Goal: Task Accomplishment & Management: Use online tool/utility

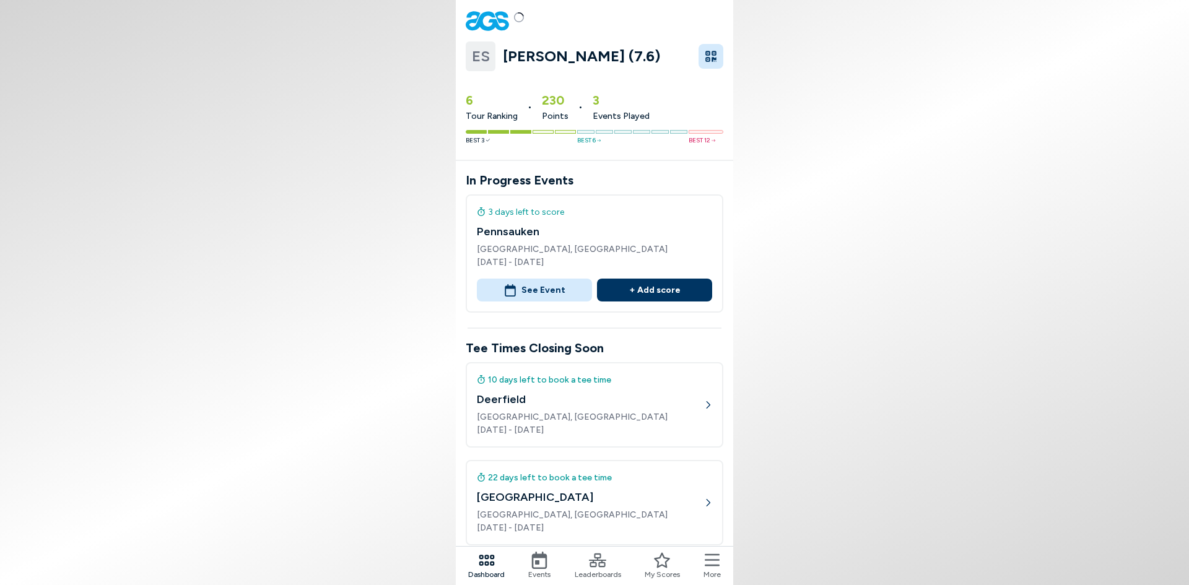
click at [523, 284] on button "See Event" at bounding box center [534, 290] width 115 height 23
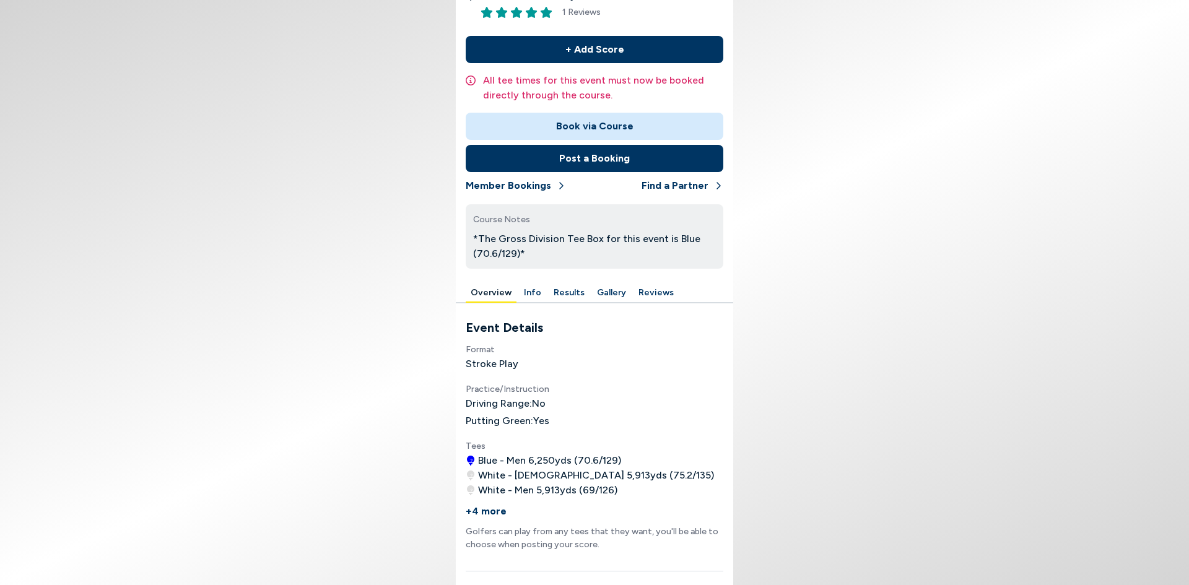
scroll to position [310, 0]
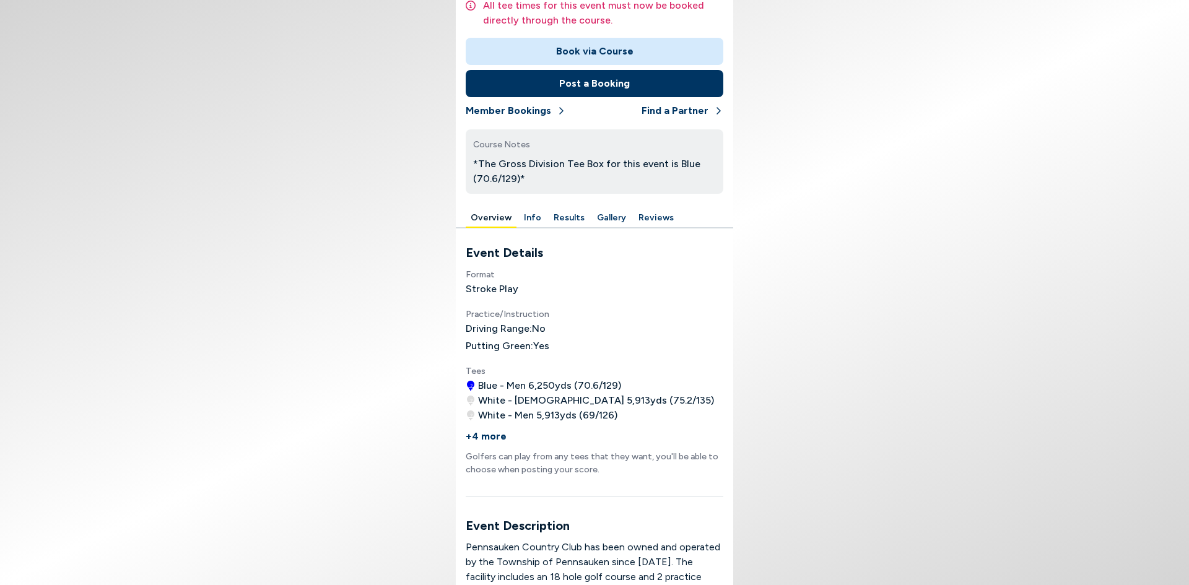
click at [572, 225] on button "Results" at bounding box center [569, 218] width 41 height 19
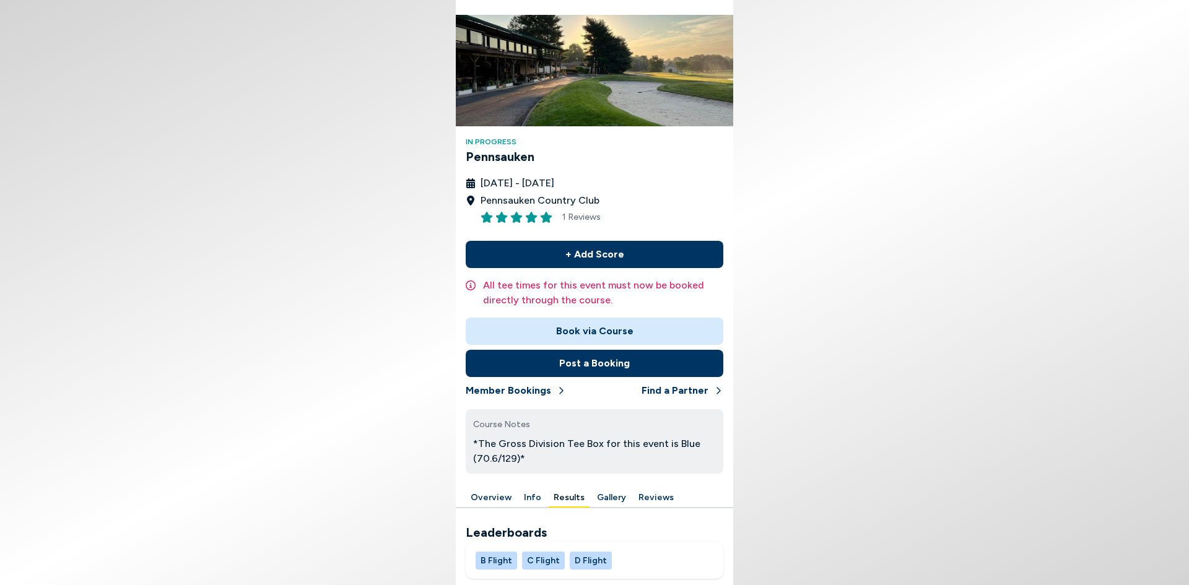
scroll to position [41, 0]
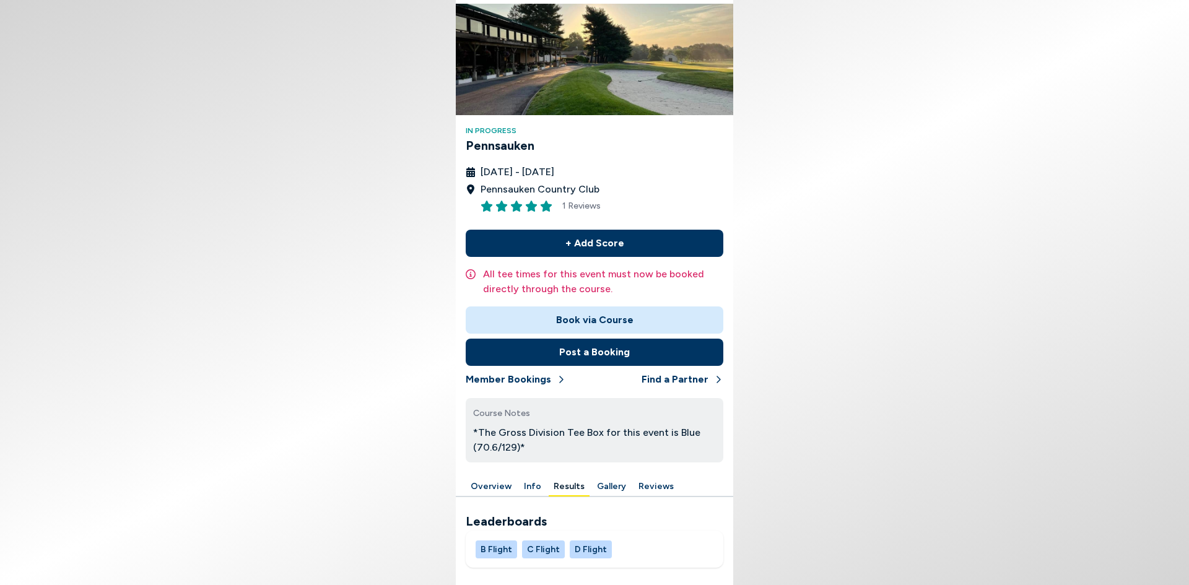
click at [492, 544] on button "B Flight" at bounding box center [496, 550] width 41 height 18
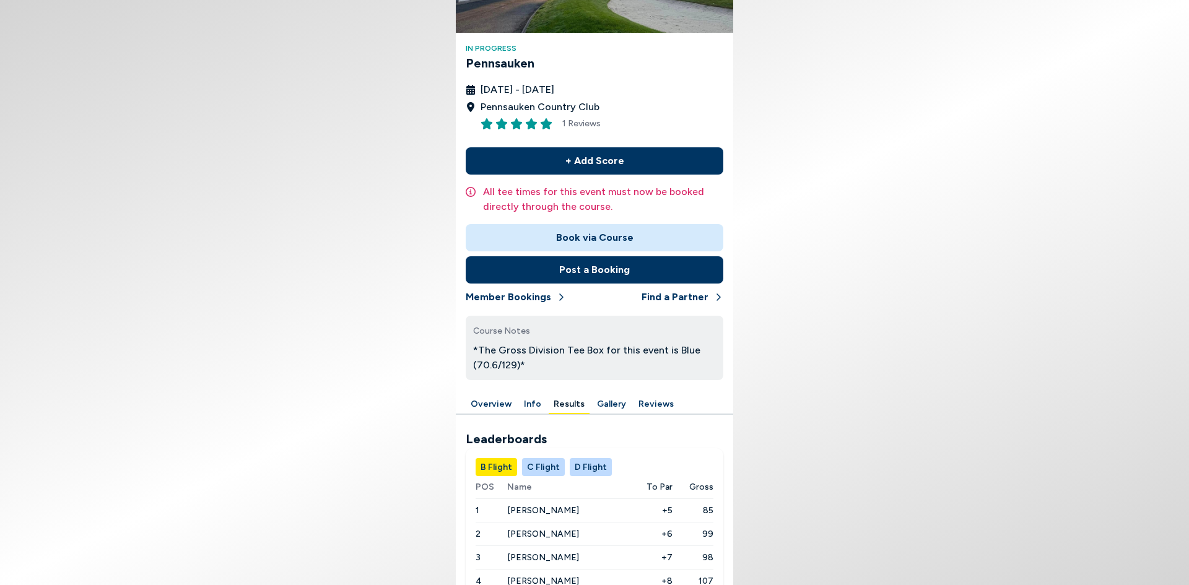
scroll to position [216, 0]
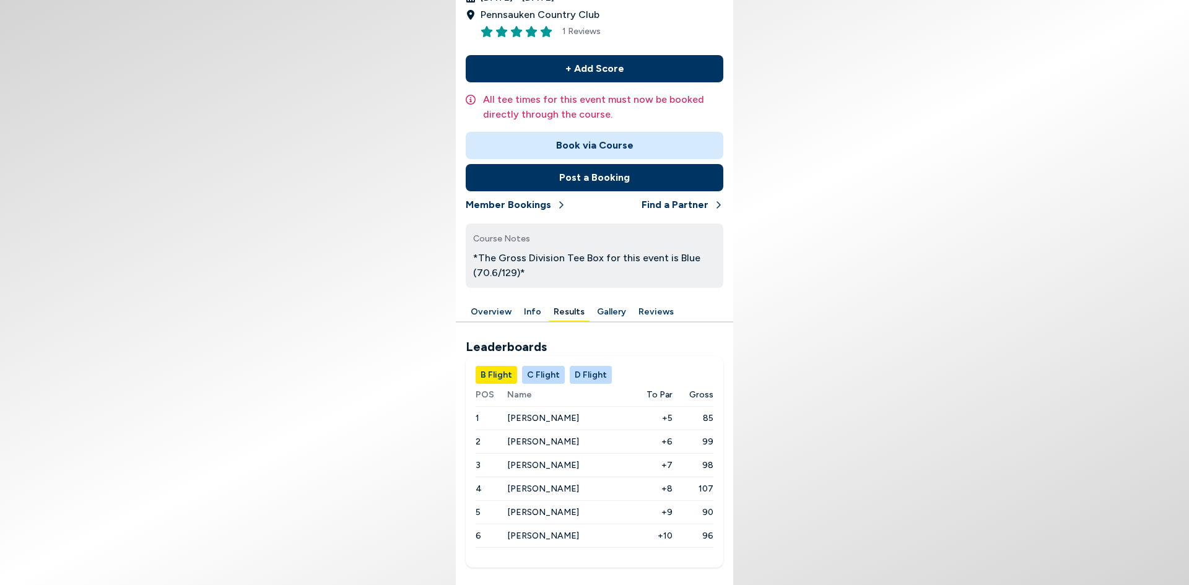
click at [544, 372] on button "C Flight" at bounding box center [543, 375] width 43 height 18
click at [600, 372] on button "D Flight" at bounding box center [591, 375] width 42 height 18
click at [524, 372] on button "C Flight" at bounding box center [543, 375] width 43 height 18
click at [513, 372] on button "B Flight" at bounding box center [496, 375] width 41 height 18
click at [537, 423] on span "[PERSON_NAME]" at bounding box center [543, 418] width 72 height 11
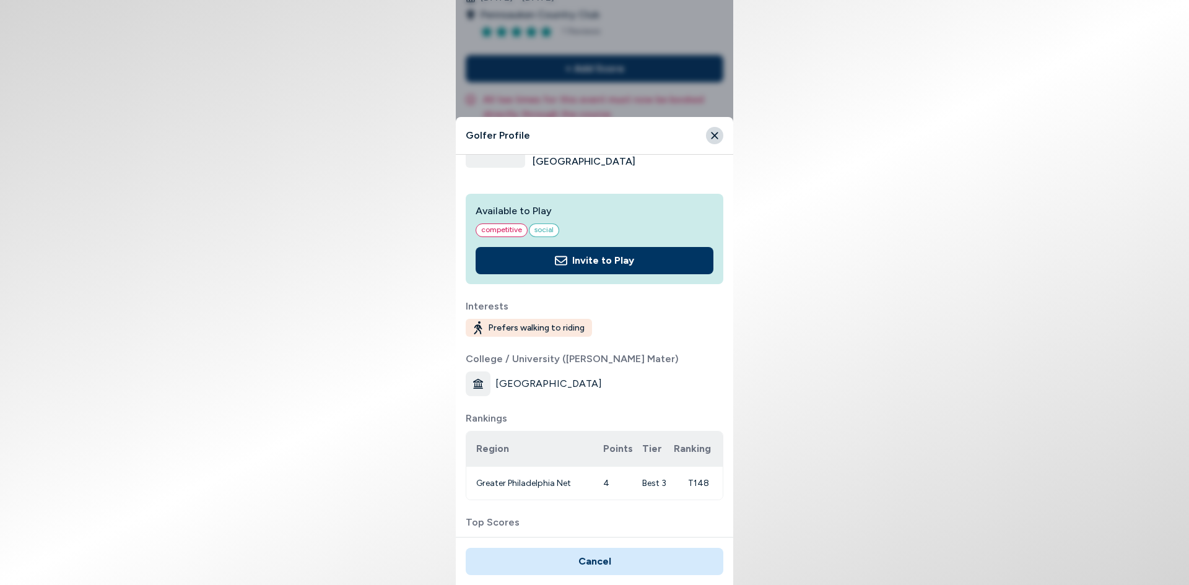
scroll to position [0, 0]
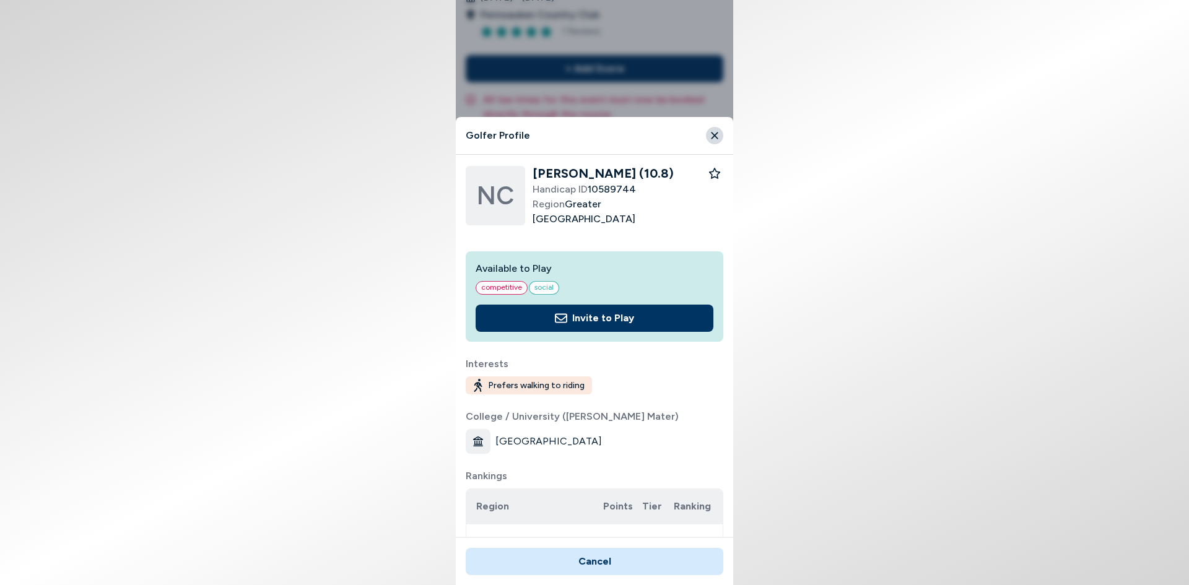
click at [715, 133] on icon "Close" at bounding box center [714, 135] width 11 height 11
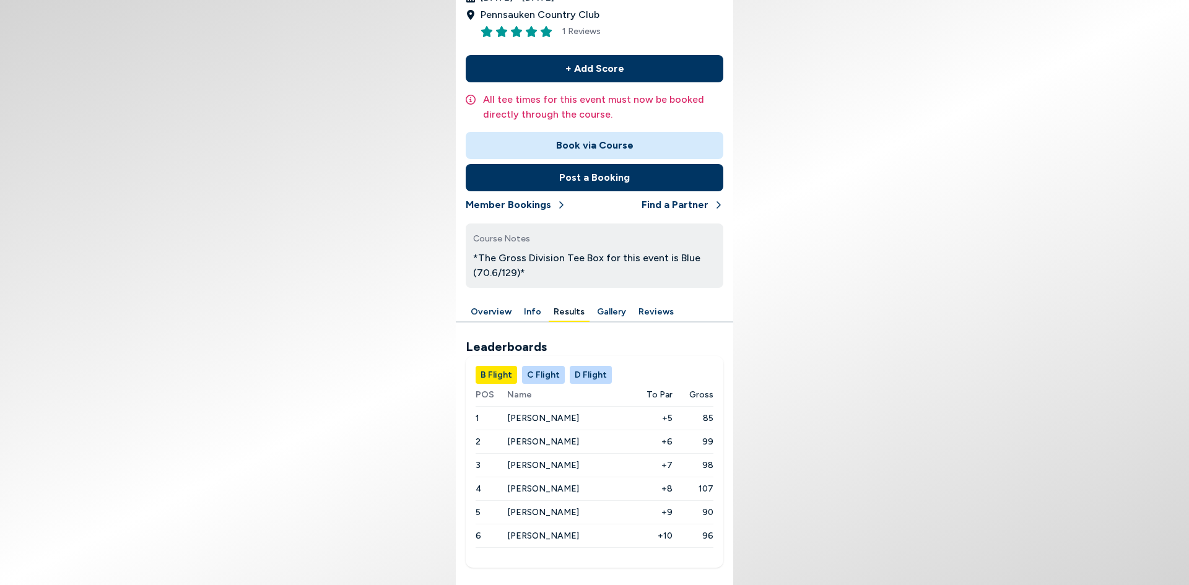
click at [548, 373] on button "C Flight" at bounding box center [543, 375] width 43 height 18
click at [543, 443] on span "[PERSON_NAME]" at bounding box center [543, 442] width 72 height 11
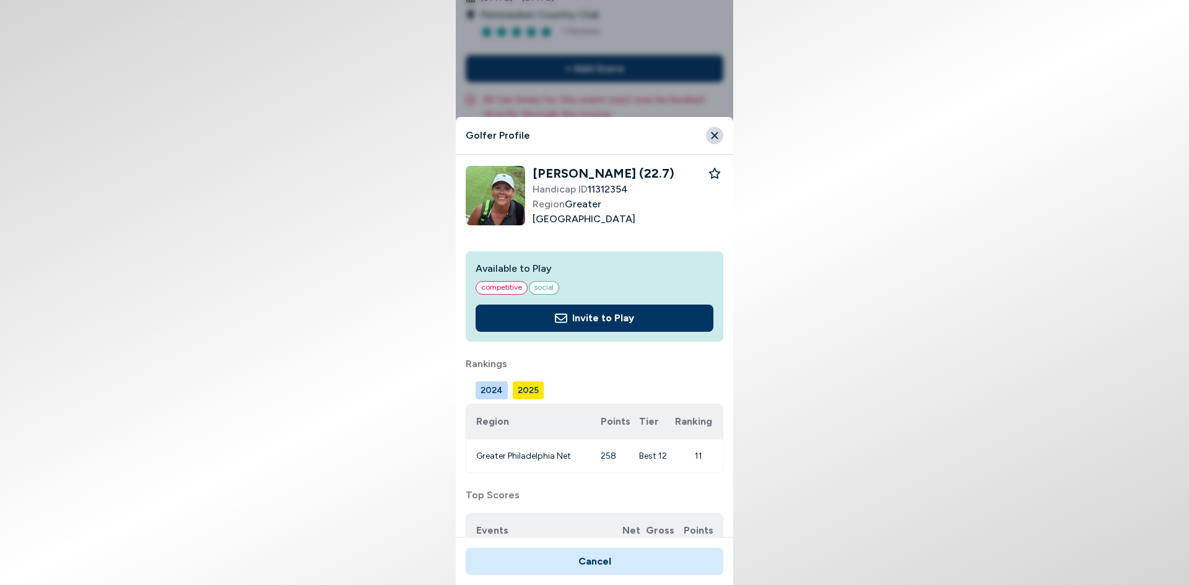
drag, startPoint x: 715, startPoint y: 140, endPoint x: 613, endPoint y: 460, distance: 336.1
click at [613, 460] on div "Golfer Profile [PERSON_NAME] (22.7) Handicap ID 11312354 Region [GEOGRAPHIC_DAT…" at bounding box center [594, 351] width 277 height 468
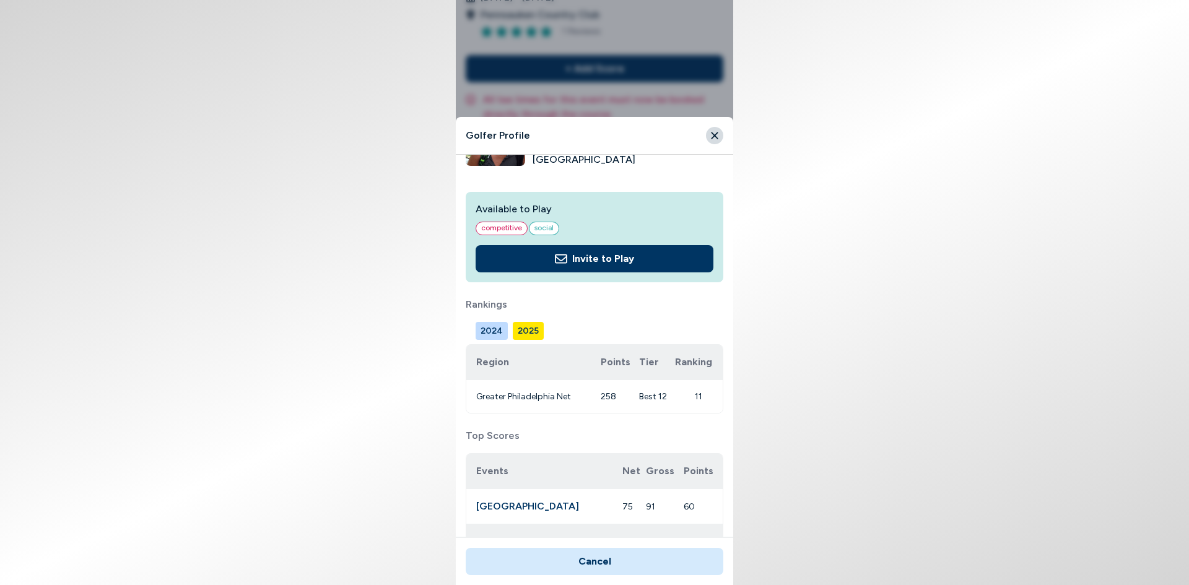
scroll to position [183, 0]
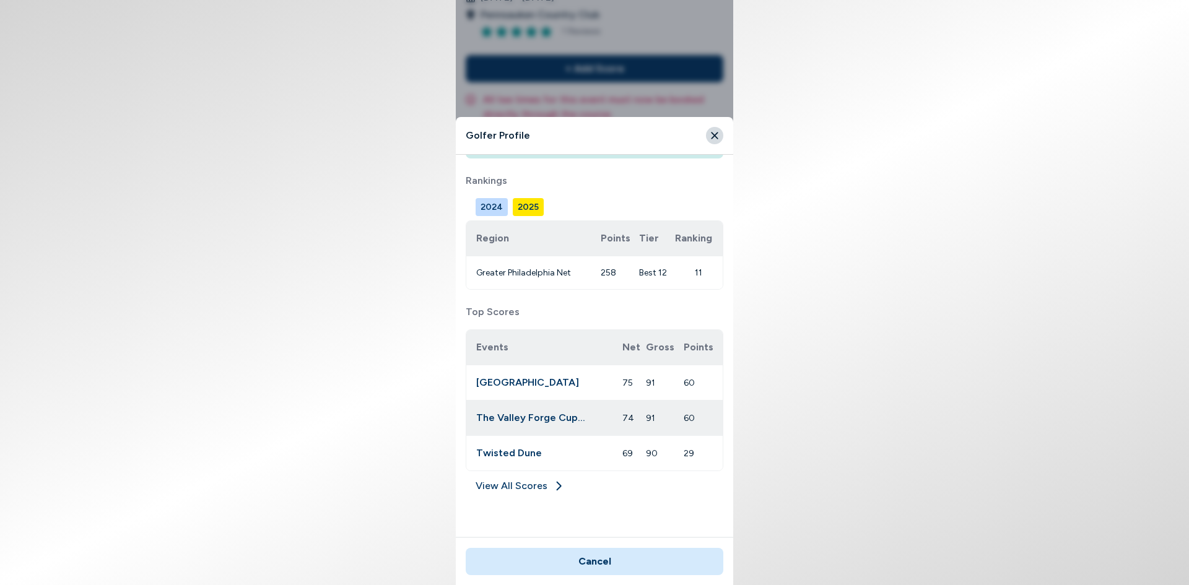
click at [711, 139] on icon "Close" at bounding box center [714, 135] width 11 height 11
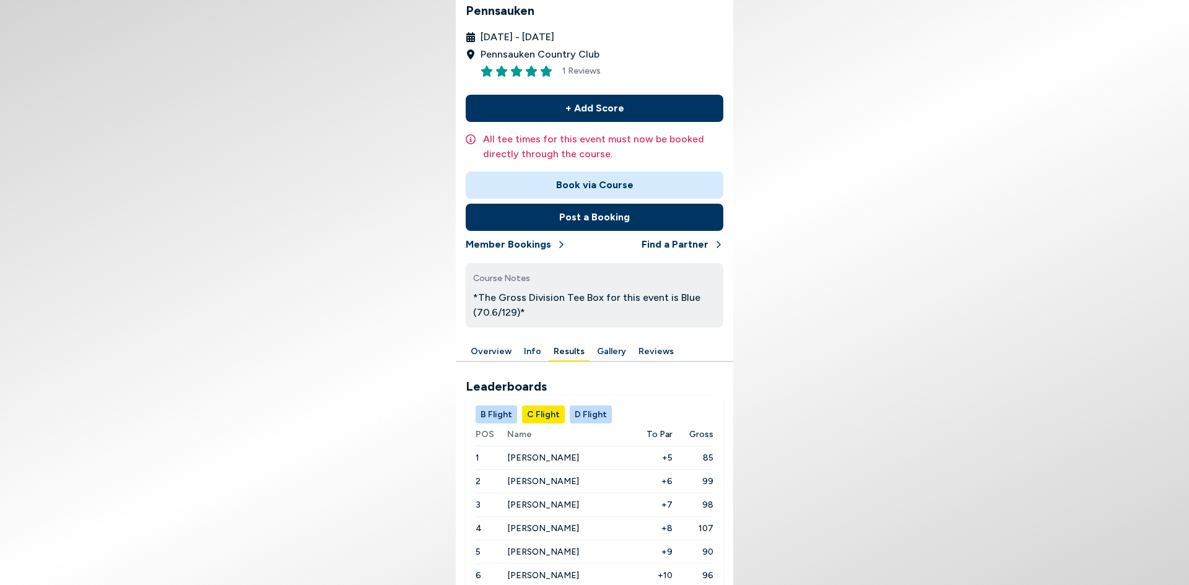
scroll to position [154, 0]
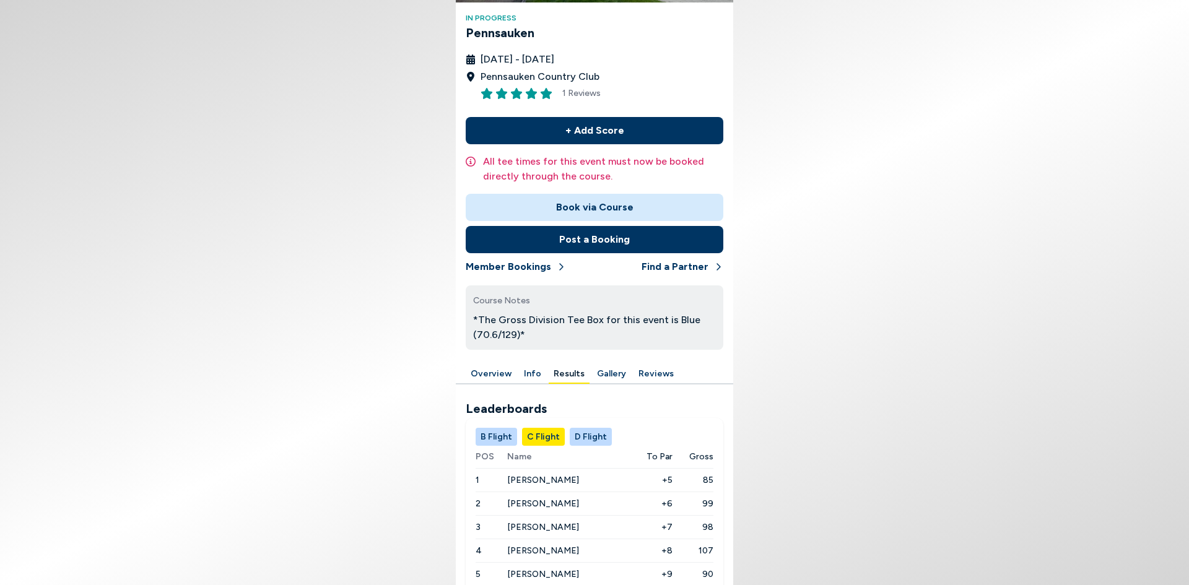
click at [581, 443] on button "D Flight" at bounding box center [591, 437] width 42 height 18
click at [489, 443] on button "B Flight" at bounding box center [496, 437] width 41 height 18
click at [497, 360] on div "+ Add Score All tee times for this event must now be booked directly through th…" at bounding box center [595, 233] width 258 height 263
click at [495, 381] on button "Overview" at bounding box center [491, 374] width 51 height 19
click at [502, 368] on button "Overview" at bounding box center [491, 374] width 51 height 19
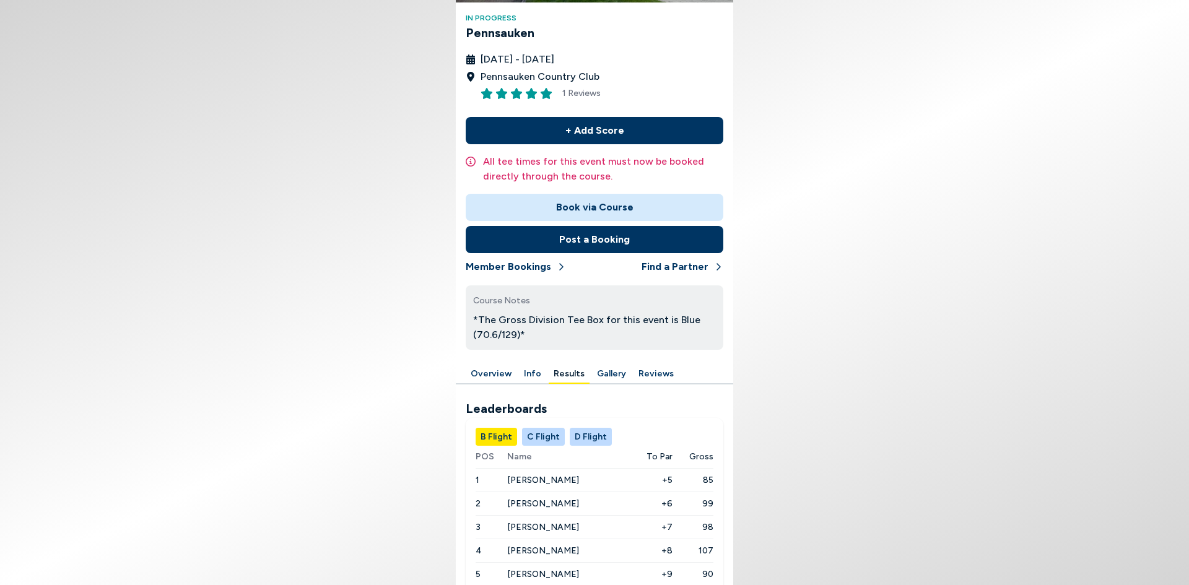
scroll to position [10, 0]
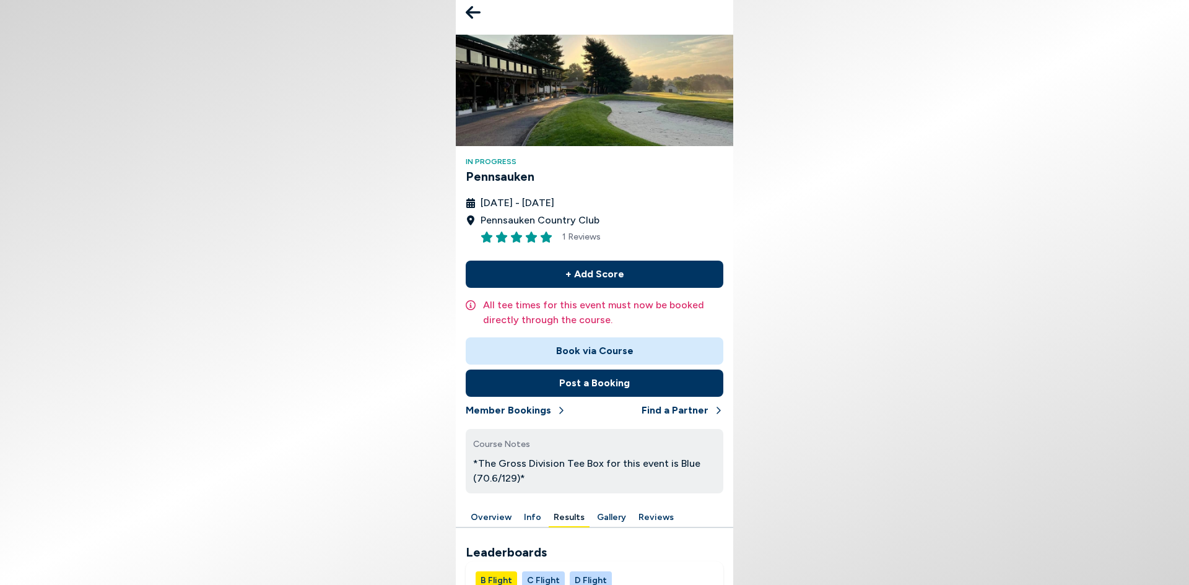
click at [500, 373] on button "Post a Booking" at bounding box center [595, 383] width 258 height 27
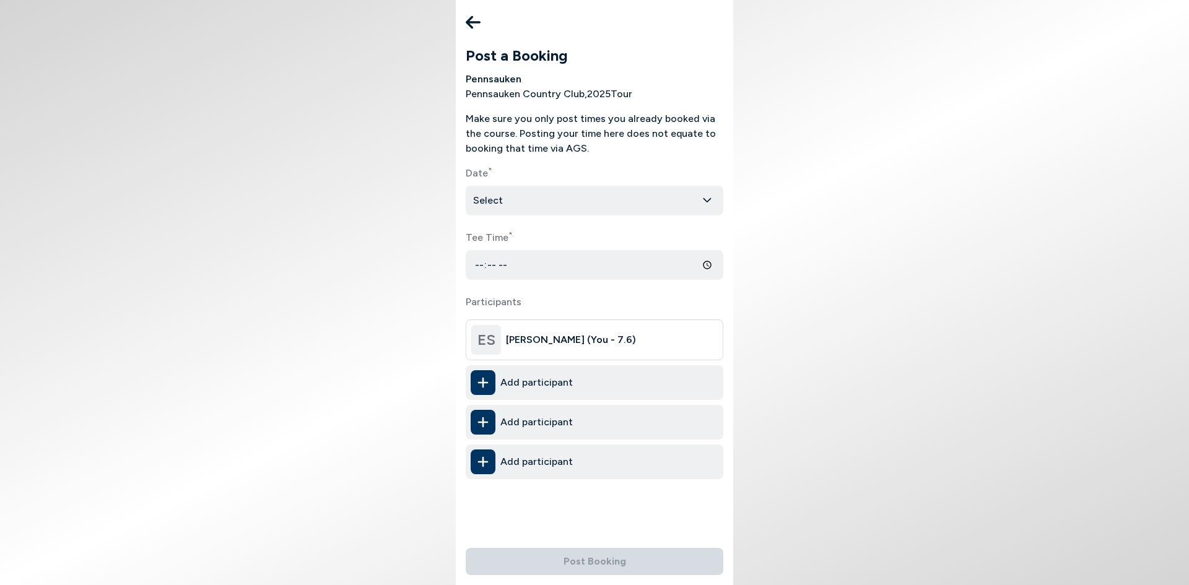
click at [547, 201] on html "Post a Booking Pennsauken Pennsauken Country Club , 2025 Tour Make sure you onl…" at bounding box center [594, 292] width 1189 height 585
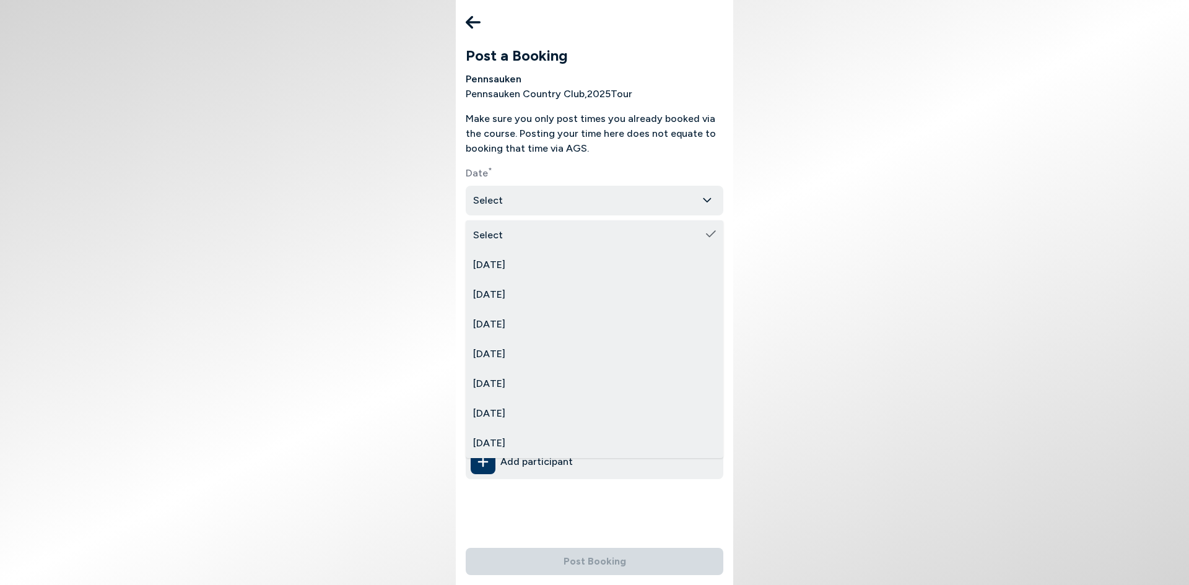
click at [547, 149] on html "Post a Booking Pennsauken Pennsauken Country Club , 2025 Tour Make sure you onl…" at bounding box center [594, 292] width 1189 height 585
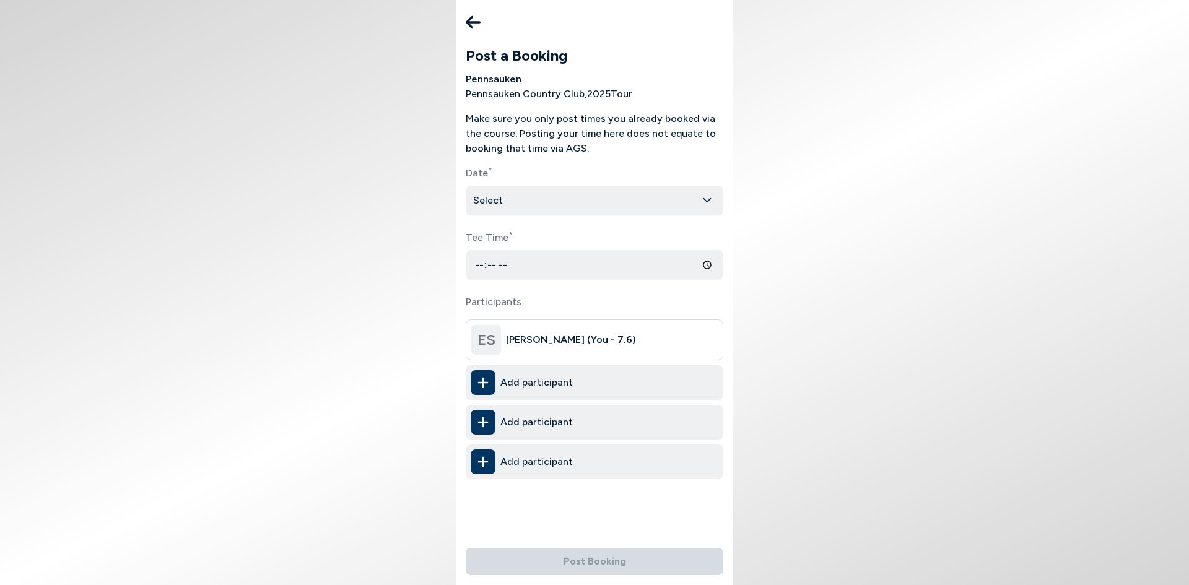
click at [474, 21] on icon at bounding box center [473, 22] width 15 height 25
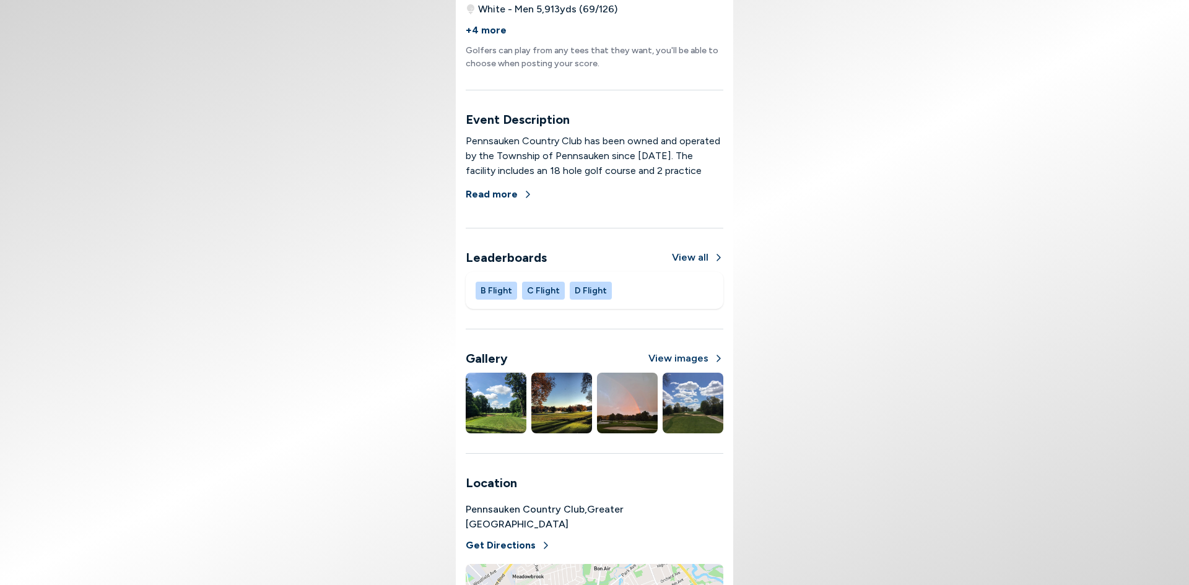
scroll to position [834, 0]
